Goal: Find specific page/section: Find specific page/section

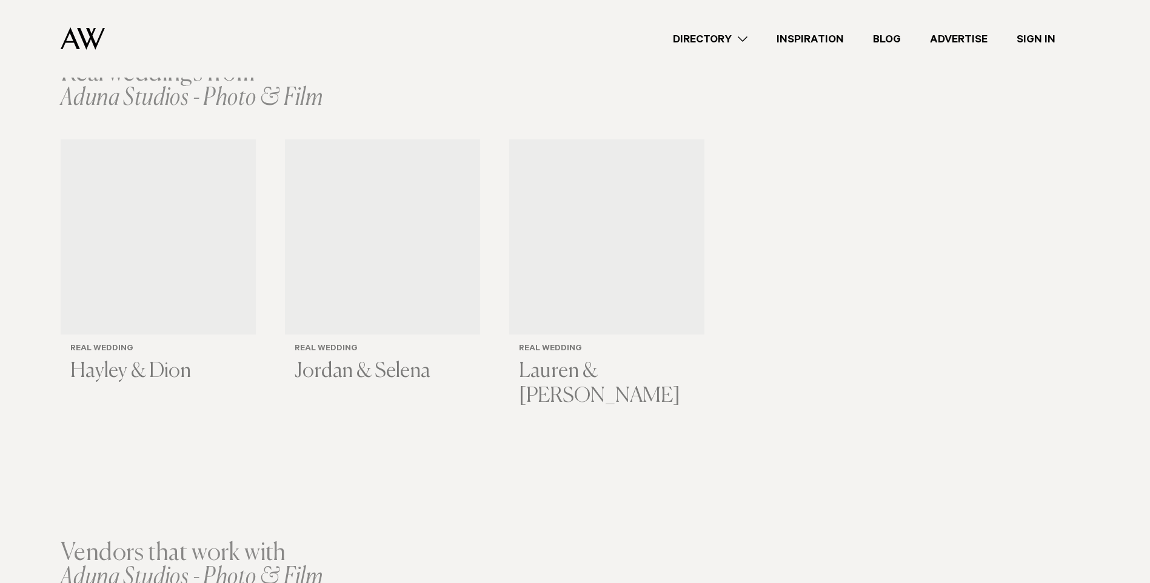
scroll to position [1940, 0]
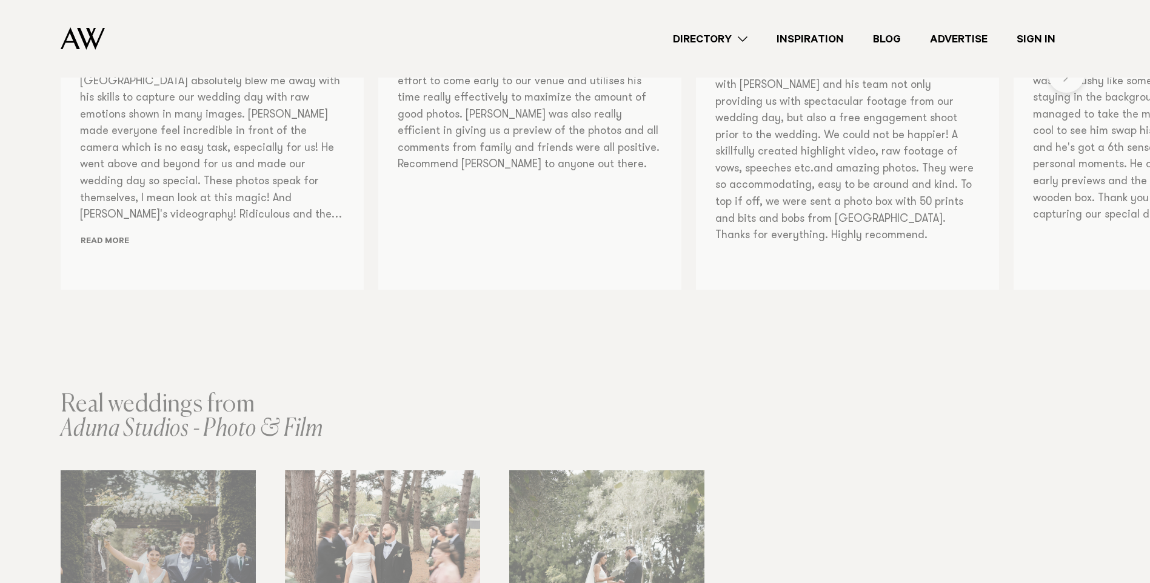
scroll to position [1212, 0]
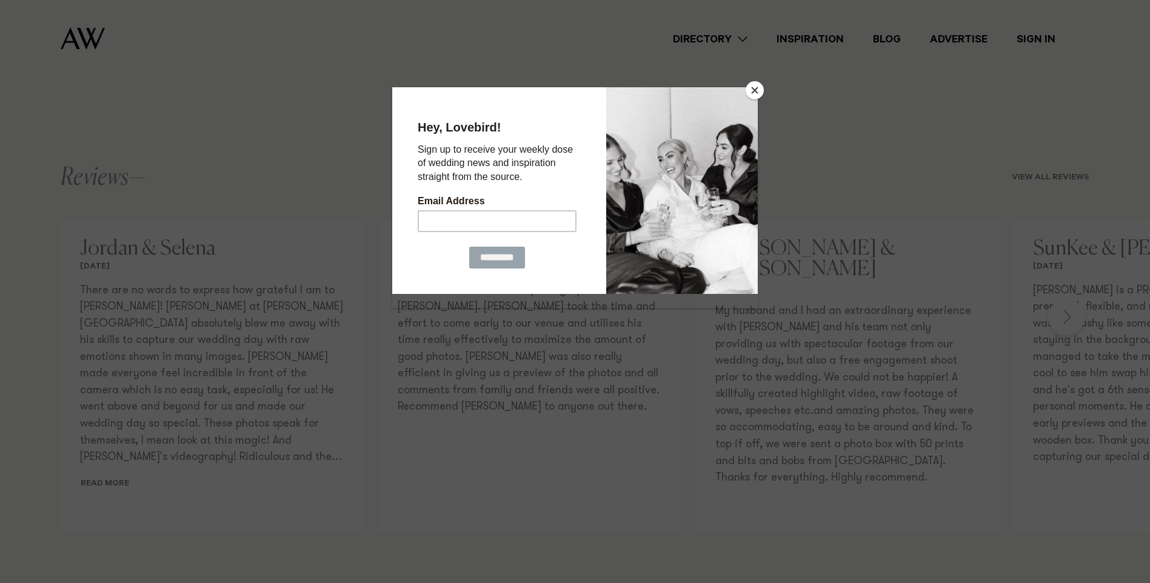
click at [763, 90] on button "Close" at bounding box center [755, 90] width 18 height 18
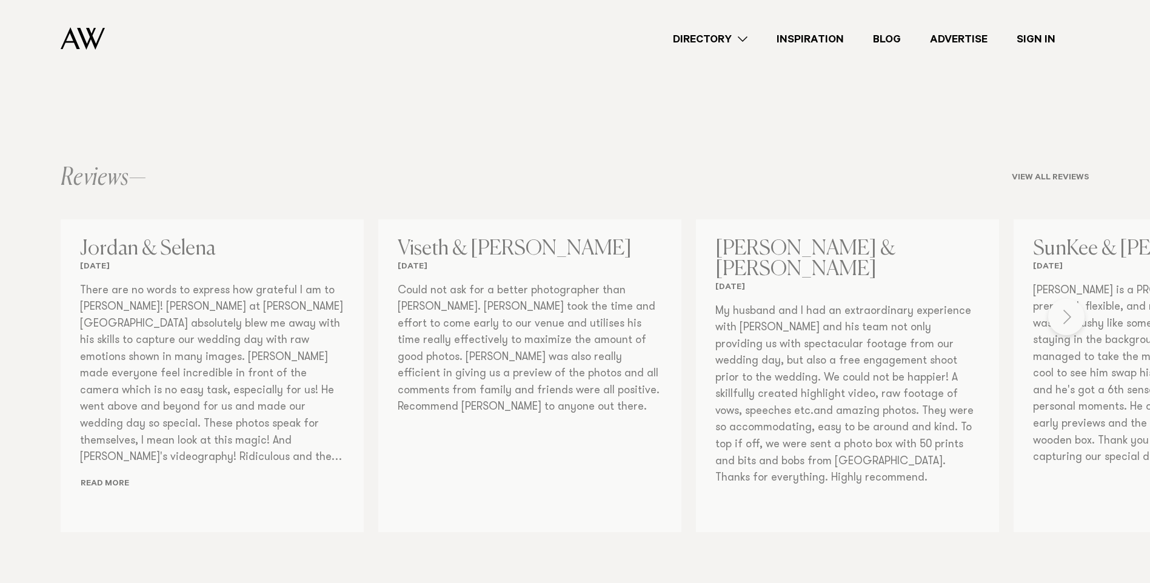
click at [1078, 316] on div "Photographers Aduna Studios - Photo & Film Share Copy Link Email twitter" at bounding box center [575, 391] width 1150 height 2794
click at [1067, 321] on div "Photographers Aduna Studios - Photo & Film Share Copy Link Email twitter" at bounding box center [575, 391] width 1150 height 2794
click at [1071, 313] on div "Photographers Aduna Studios - Photo & Film Share Copy Link Email twitter" at bounding box center [575, 391] width 1150 height 2794
